Goal: Task Accomplishment & Management: Manage account settings

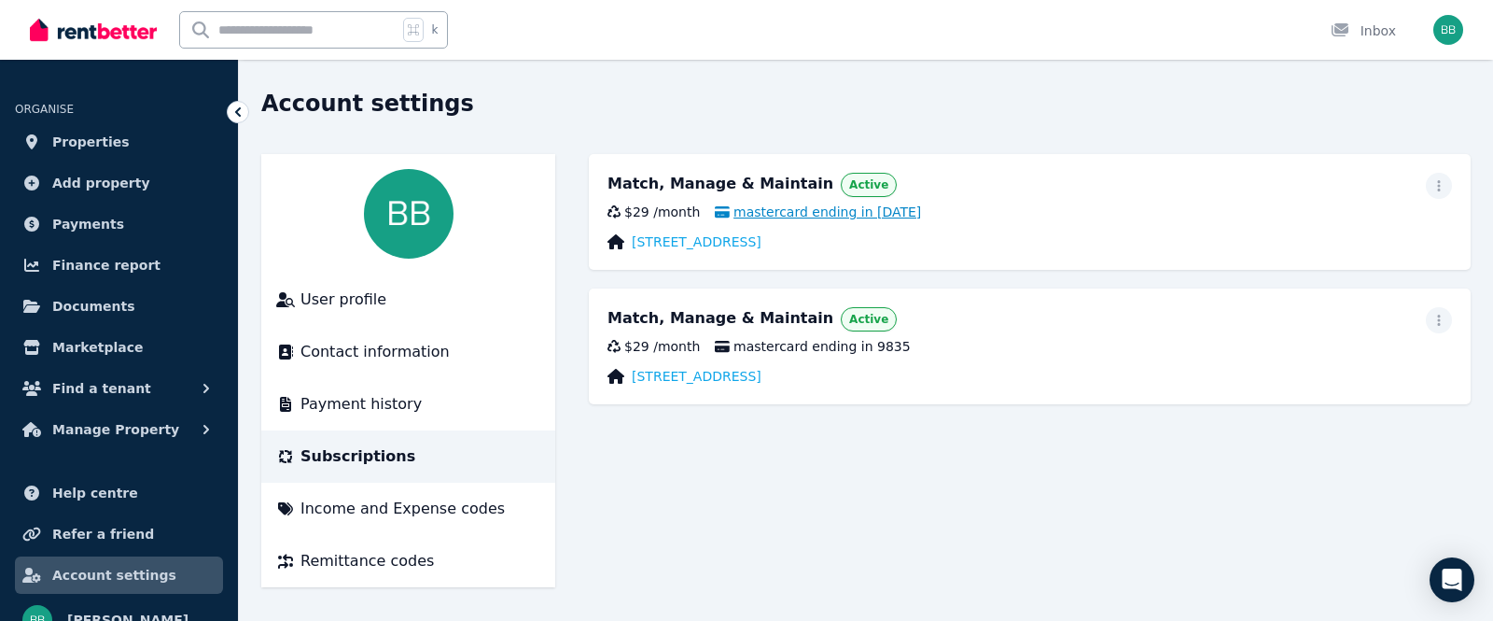
click at [781, 212] on span "mastercard ending in [DATE]" at bounding box center [818, 212] width 206 height 19
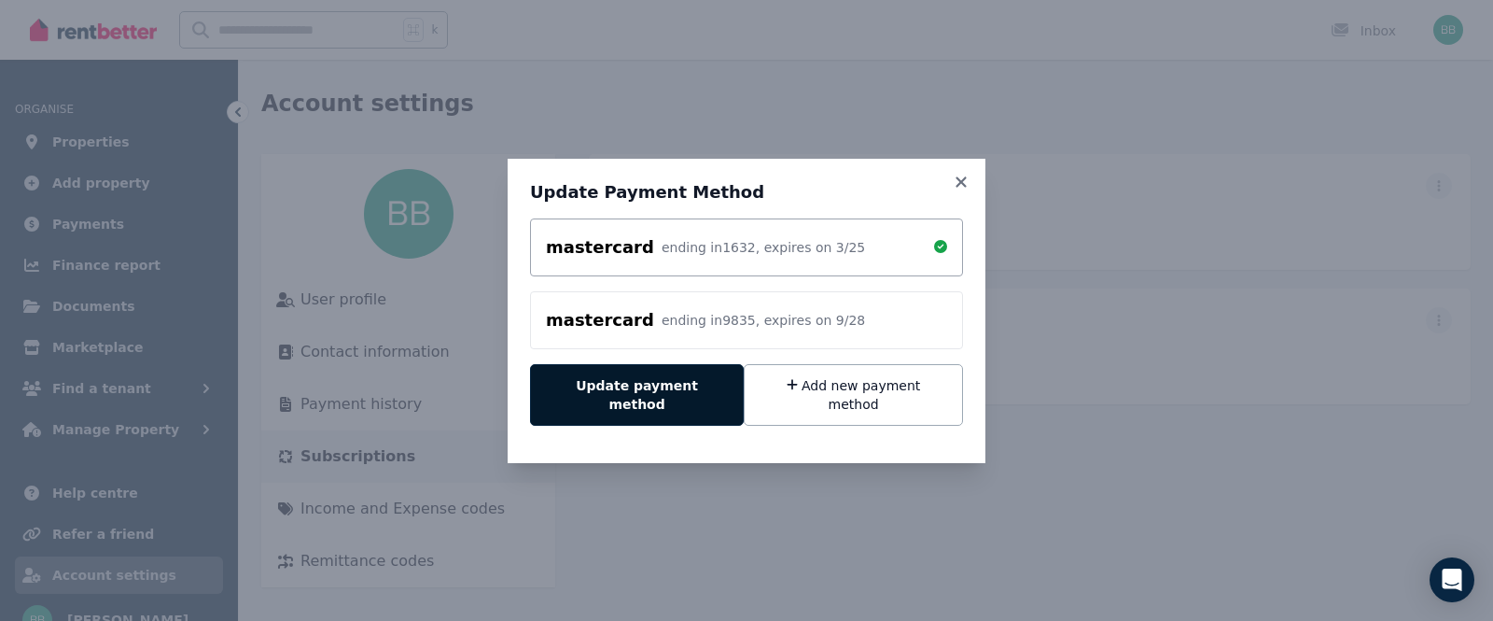
click at [658, 394] on button "Update payment method" at bounding box center [637, 395] width 214 height 62
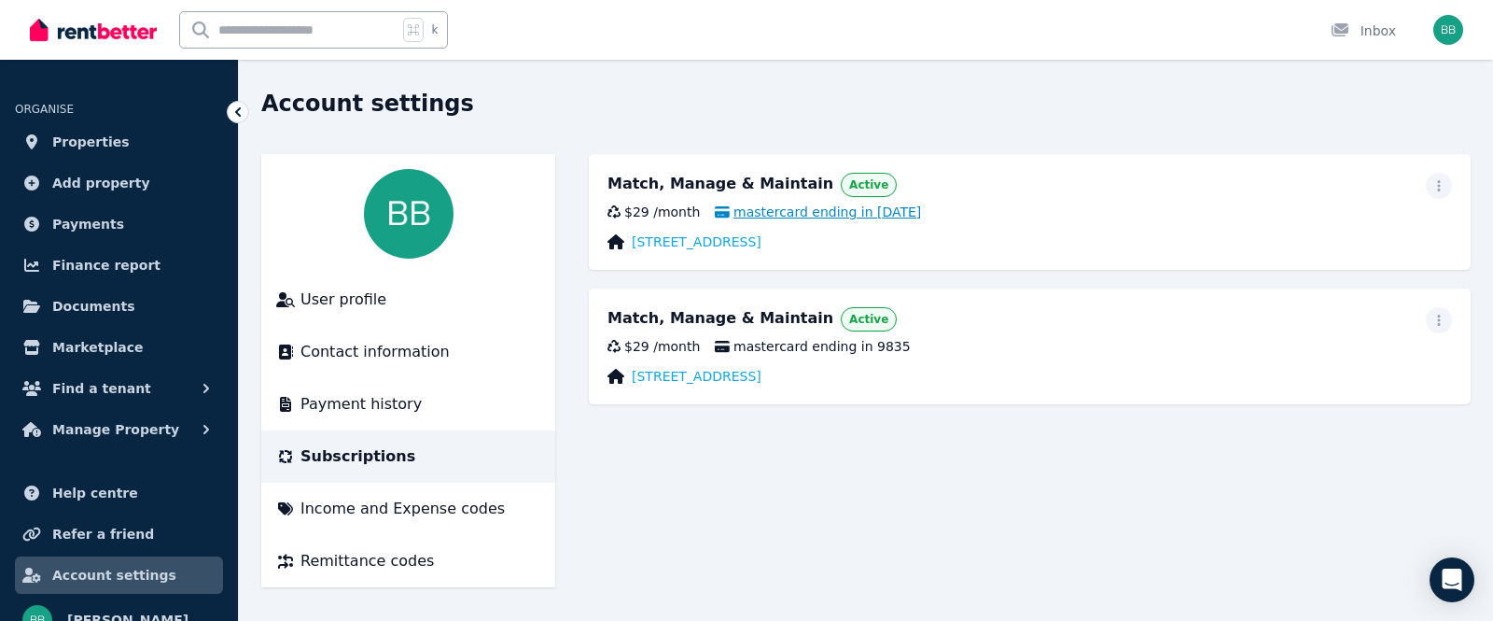
click at [833, 219] on span "mastercard ending in [DATE]" at bounding box center [818, 212] width 206 height 19
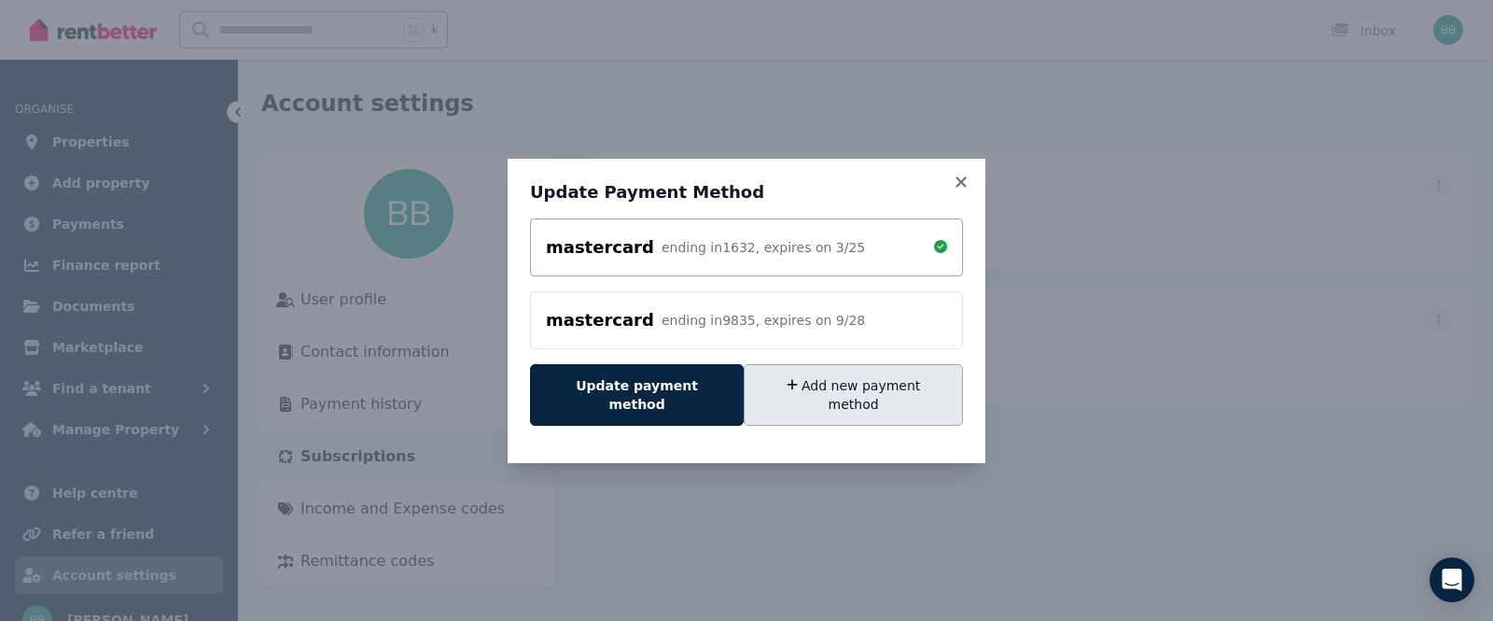
click at [839, 382] on button "Add new payment method" at bounding box center [853, 395] width 219 height 62
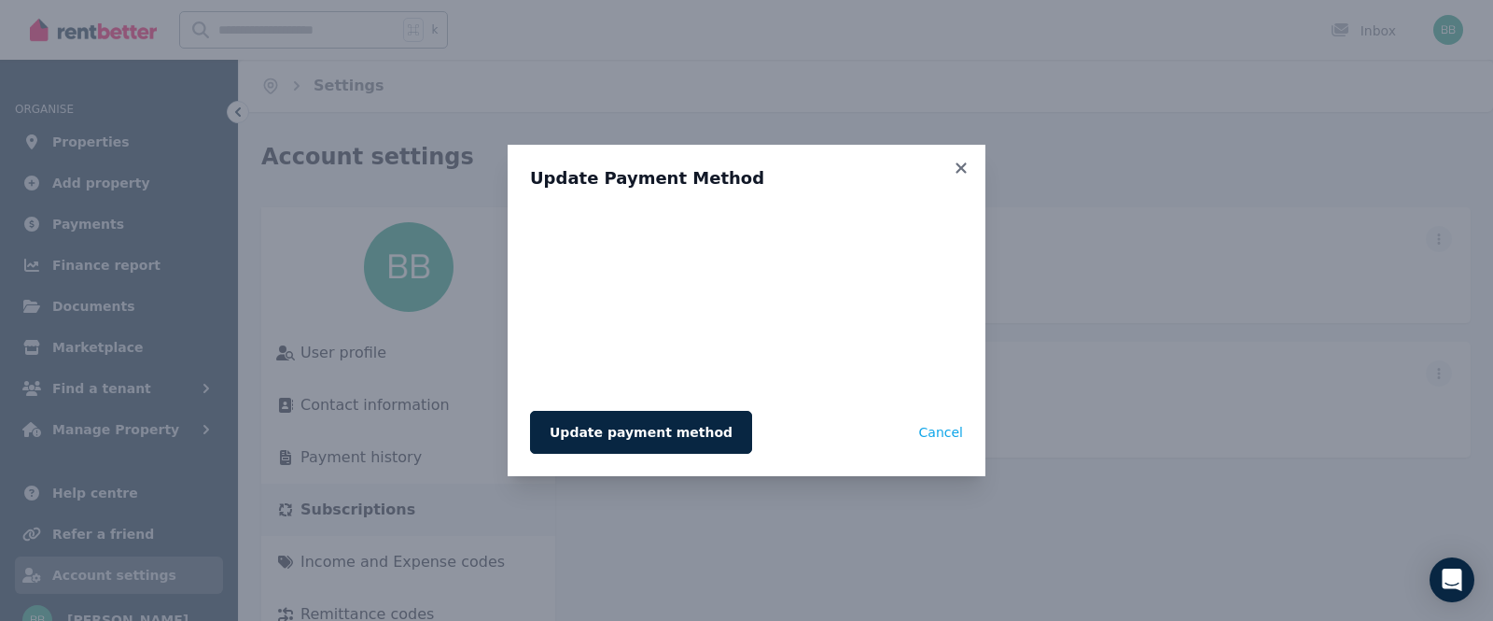
click at [651, 449] on button "Update payment method" at bounding box center [641, 432] width 222 height 43
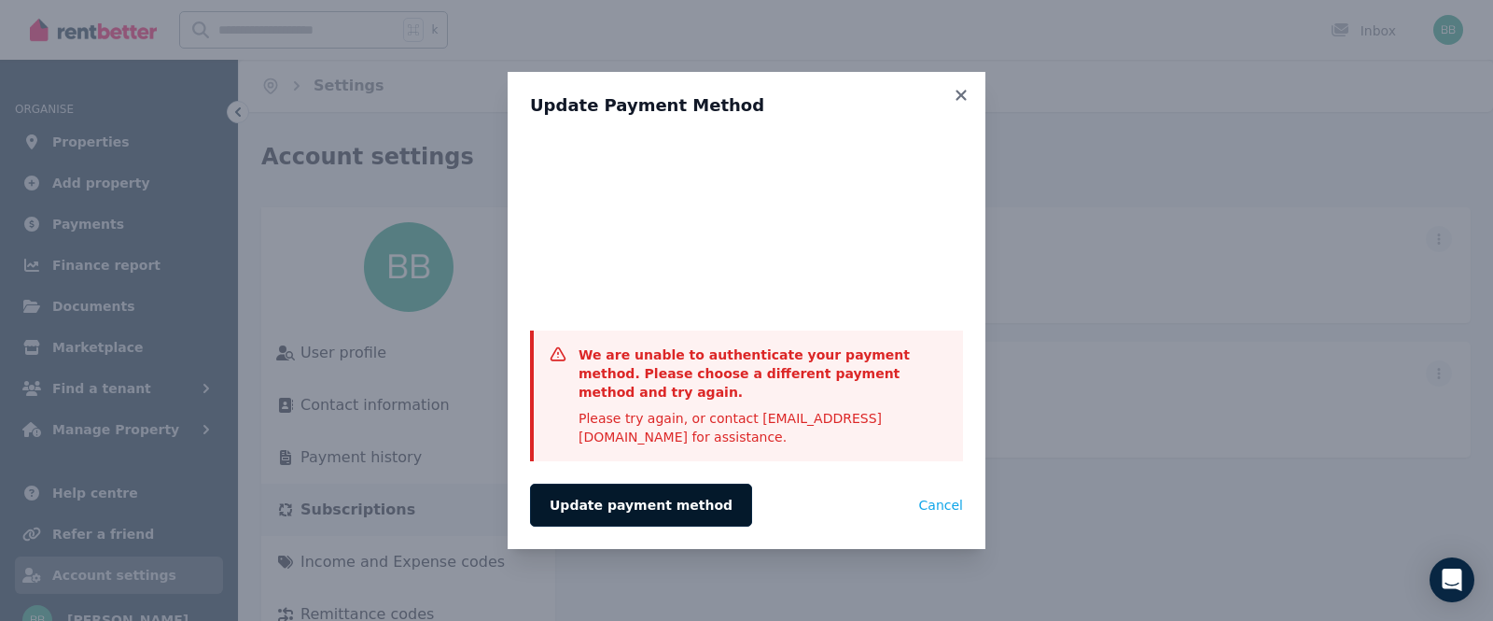
click at [665, 505] on button "Update payment method" at bounding box center [641, 504] width 222 height 43
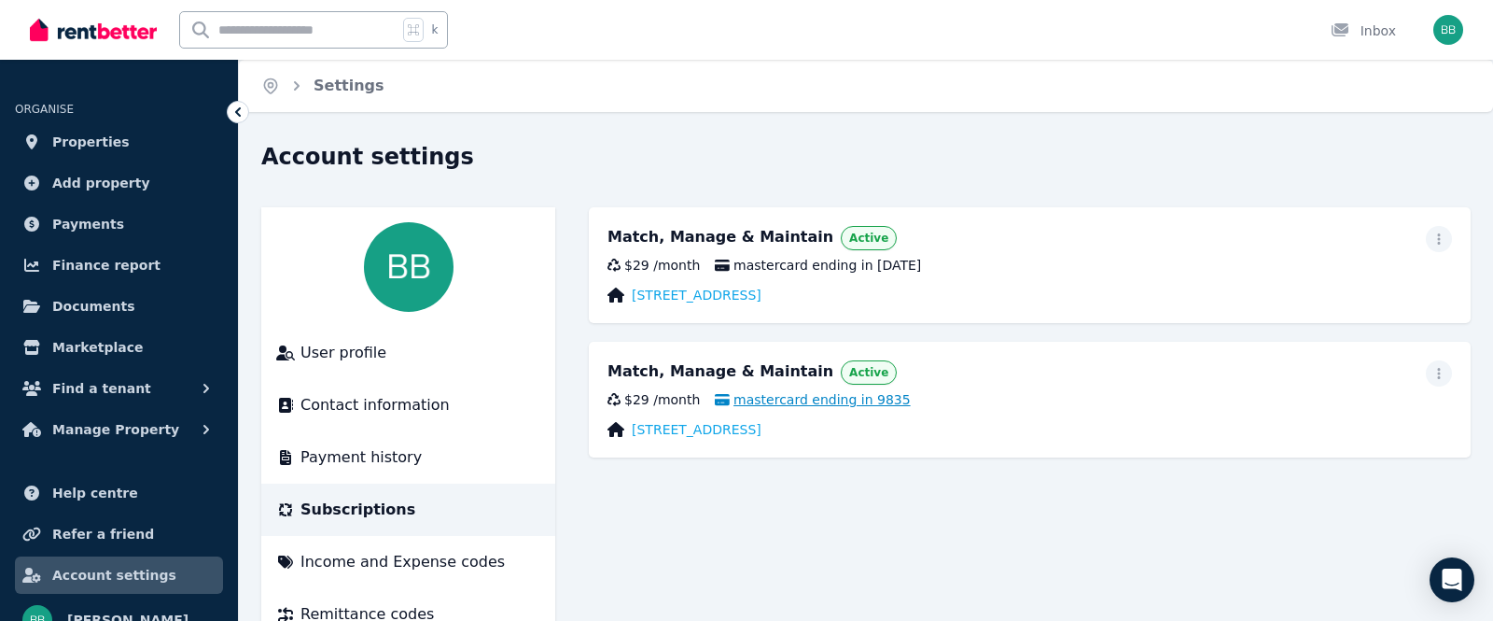
click at [857, 401] on span "mastercard ending in 9835" at bounding box center [812, 399] width 195 height 19
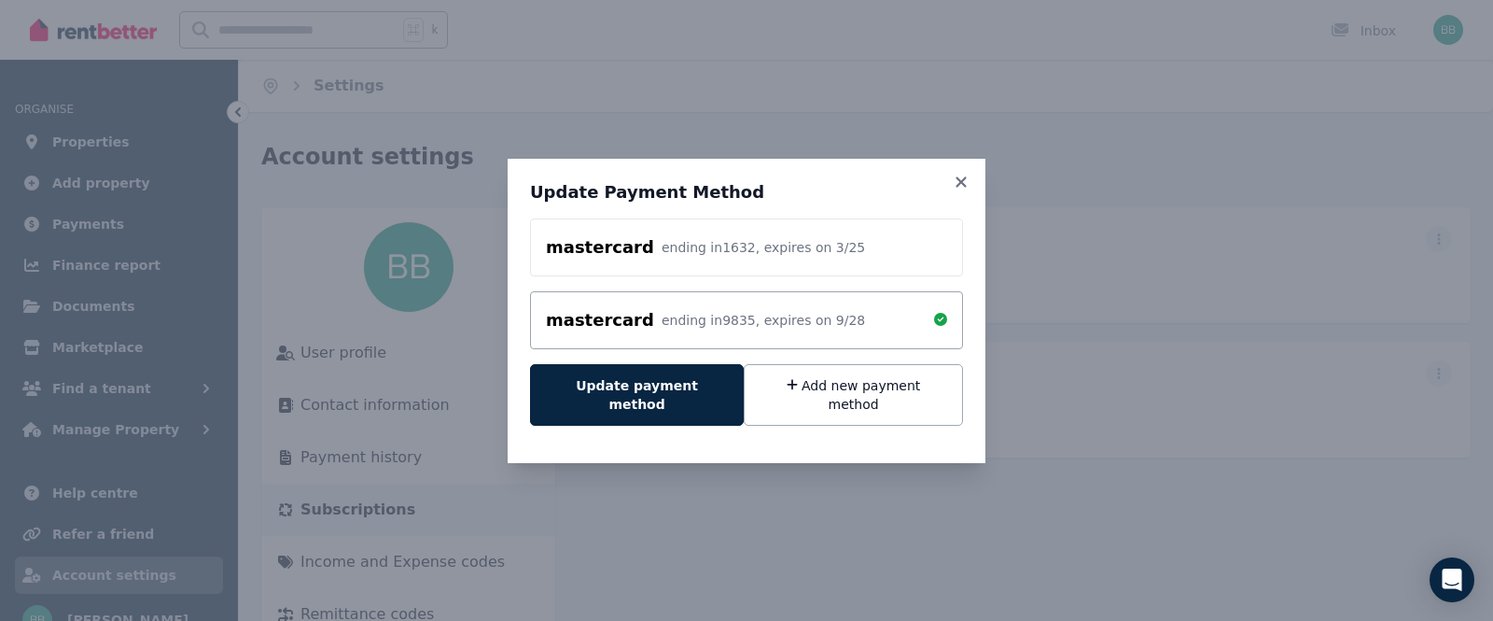
click at [855, 260] on div "mastercard ending in 1632 , expires on 3 / 25" at bounding box center [746, 247] width 401 height 26
click at [809, 389] on button "Add new payment method" at bounding box center [853, 395] width 219 height 62
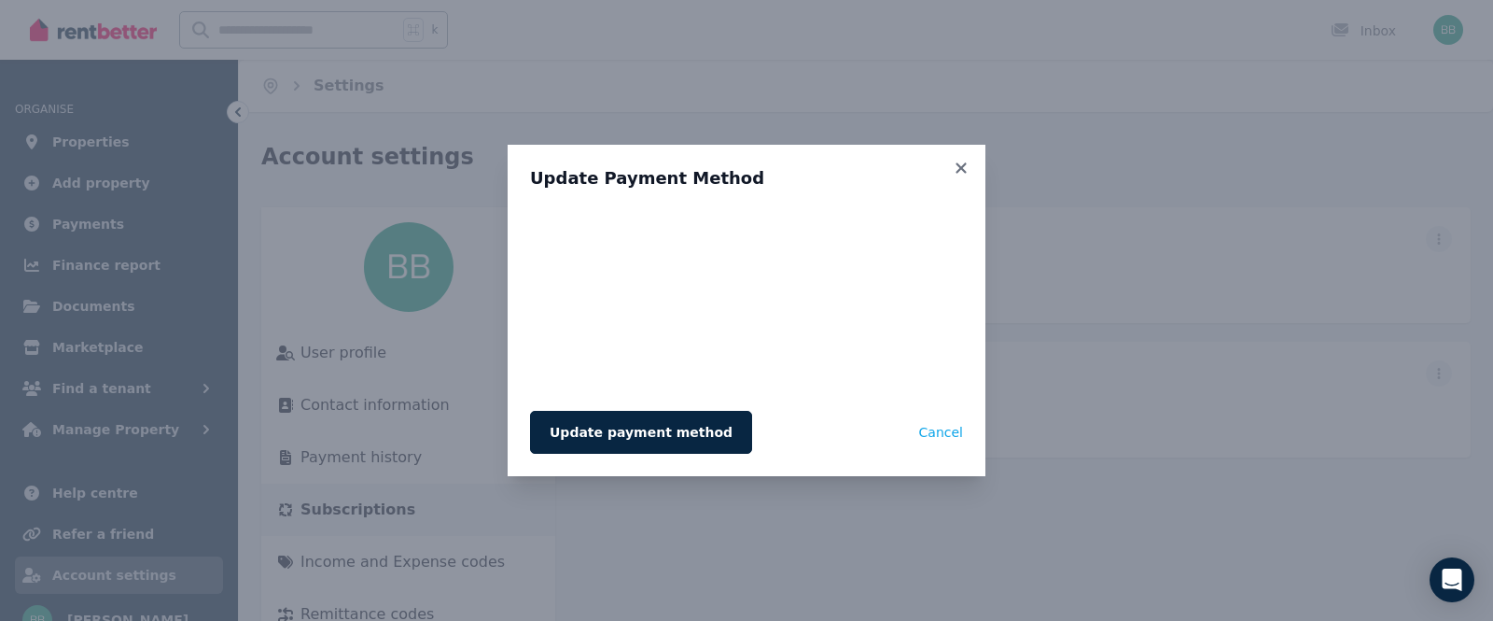
click at [585, 431] on button "Update payment method" at bounding box center [641, 432] width 222 height 43
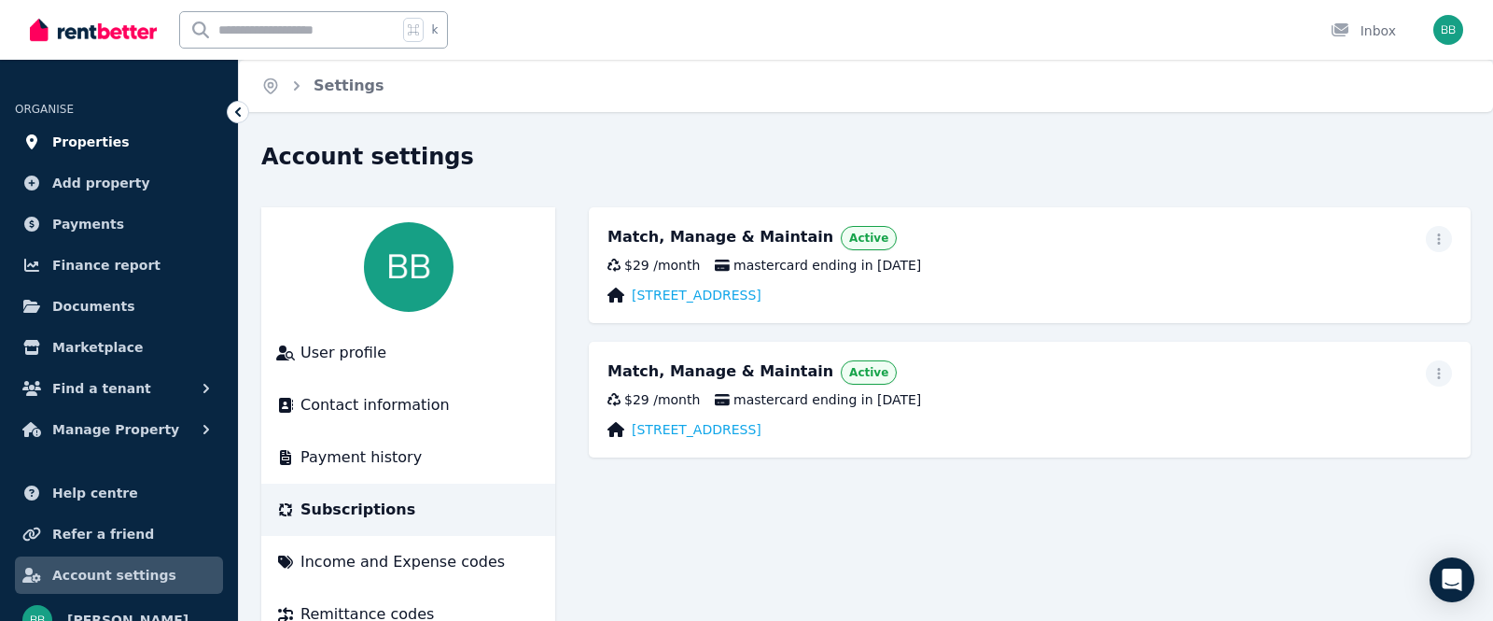
click at [114, 133] on span "Properties" at bounding box center [90, 142] width 77 height 22
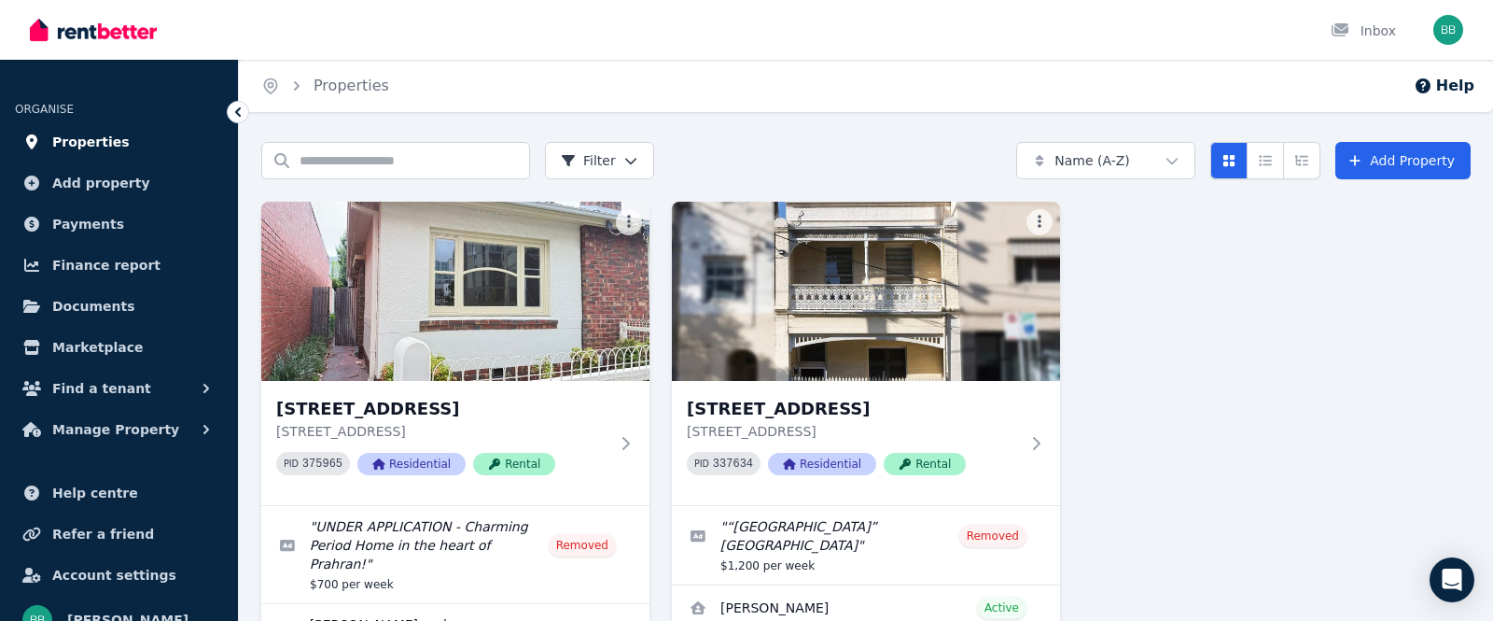
click at [119, 133] on link "Properties" at bounding box center [119, 141] width 208 height 37
